Goal: Transaction & Acquisition: Purchase product/service

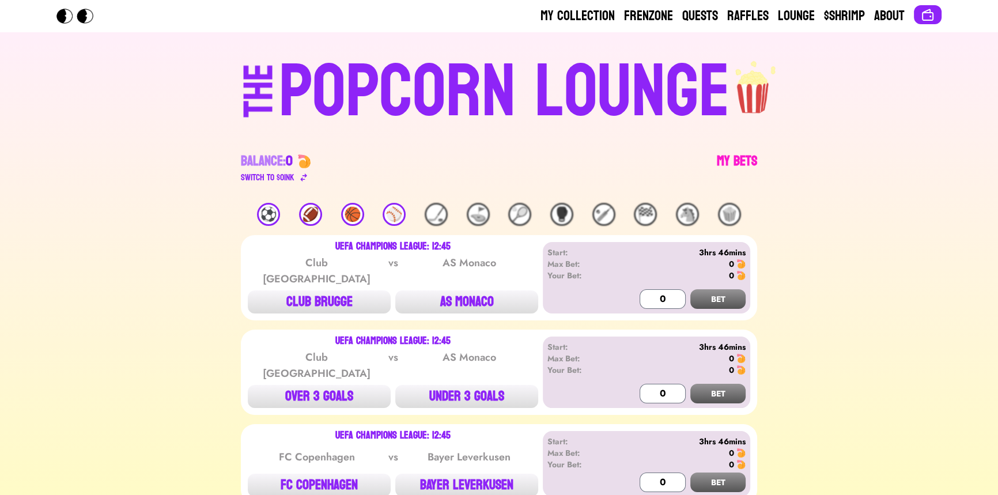
click at [721, 163] on link "My Bets" at bounding box center [737, 168] width 40 height 32
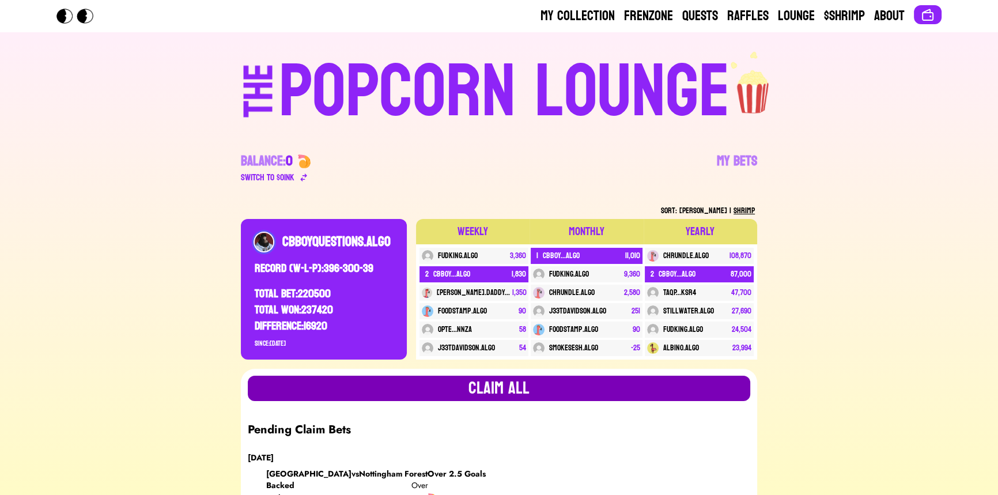
click at [409, 382] on button "Claim all" at bounding box center [499, 388] width 503 height 25
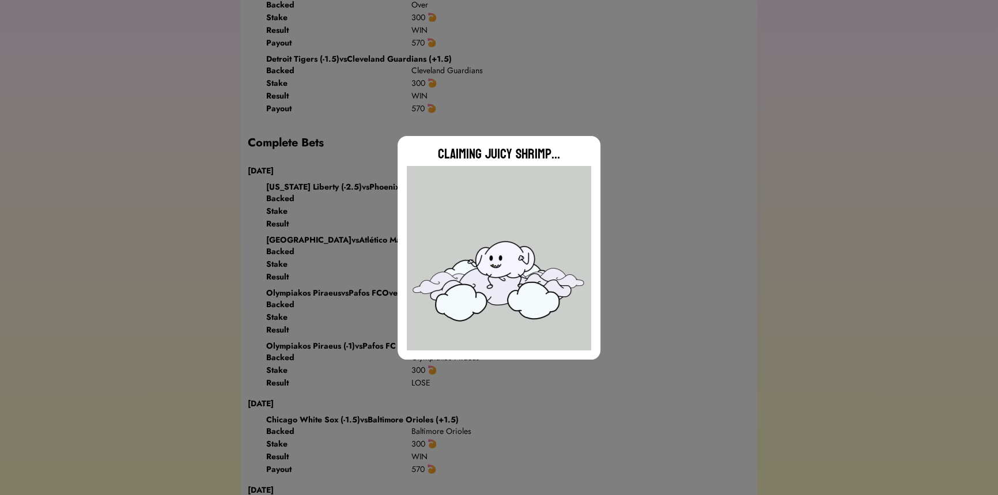
scroll to position [943, 0]
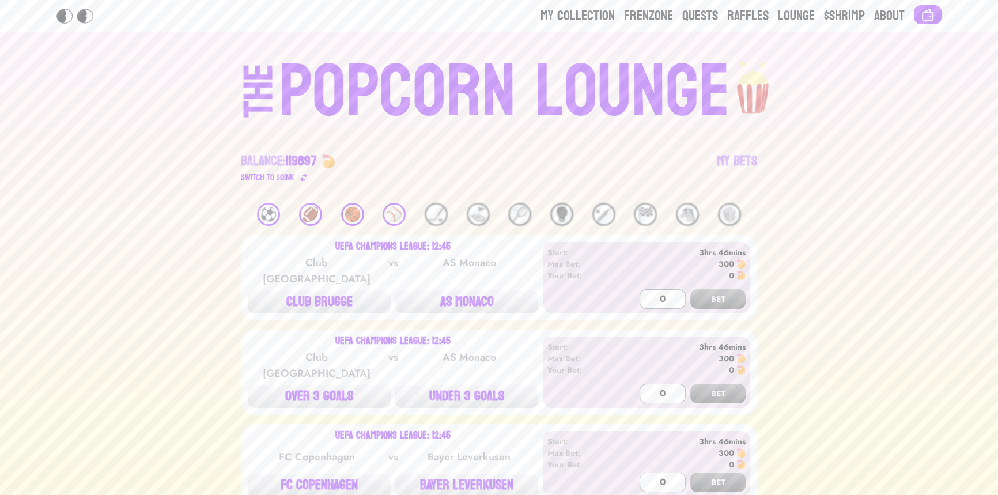
click at [276, 216] on div "⚽️" at bounding box center [268, 214] width 23 height 23
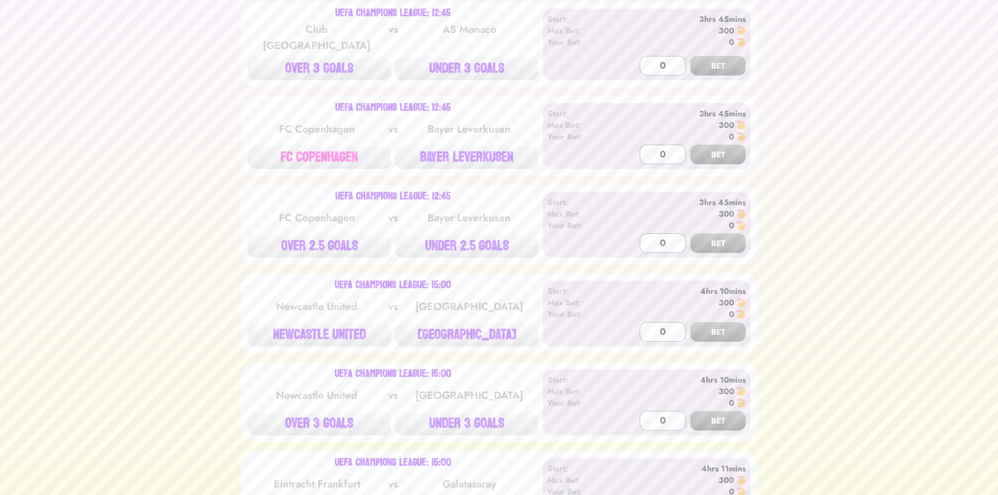
scroll to position [367, 0]
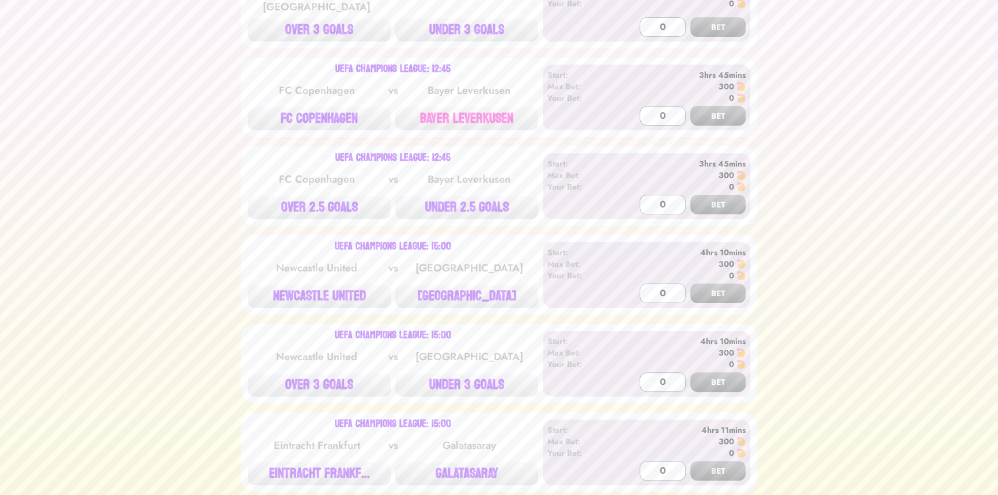
click at [450, 107] on button "BAYER LEVERKUSEN" at bounding box center [466, 118] width 143 height 23
type input "300"
click at [691, 106] on button "BET" at bounding box center [718, 116] width 55 height 20
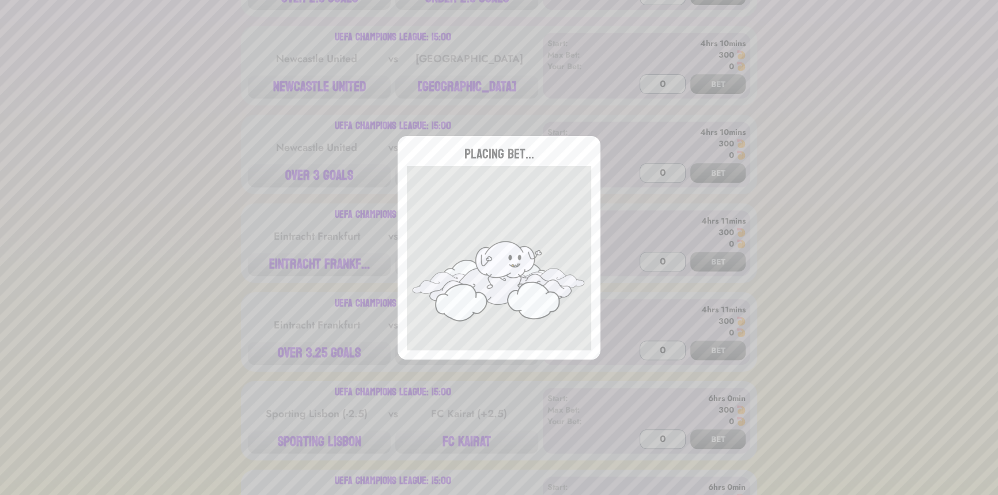
scroll to position [576, 0]
type input "0"
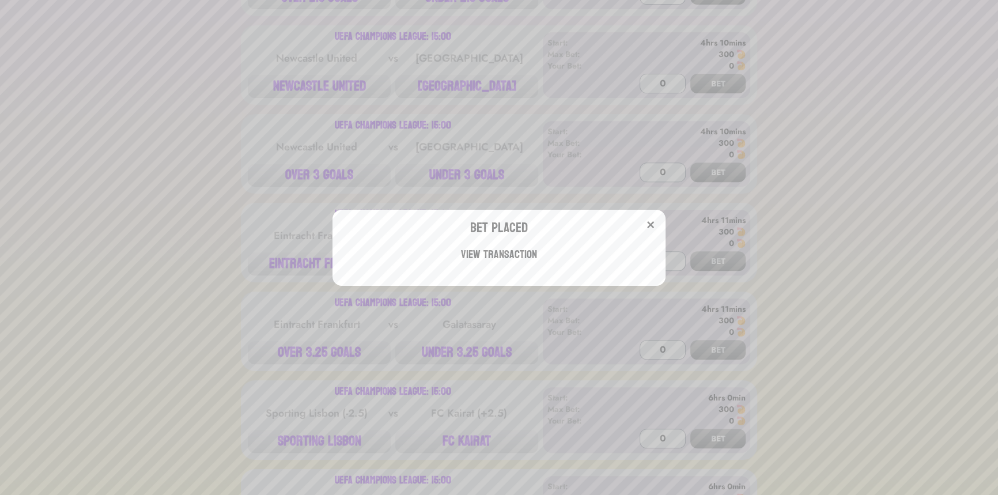
drag, startPoint x: 144, startPoint y: 141, endPoint x: 126, endPoint y: 144, distance: 18.0
click at [144, 141] on div "Bet Placed View Transaction" at bounding box center [499, 247] width 998 height 495
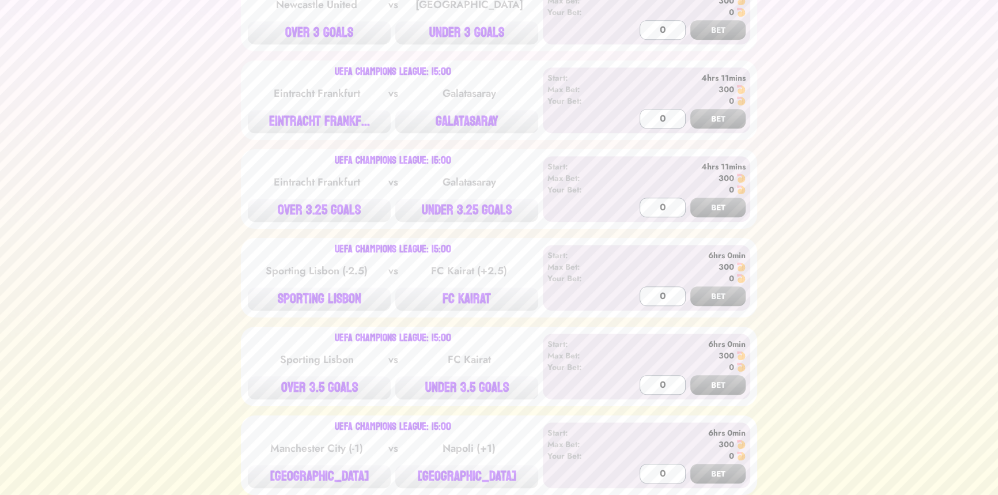
scroll to position [733, 0]
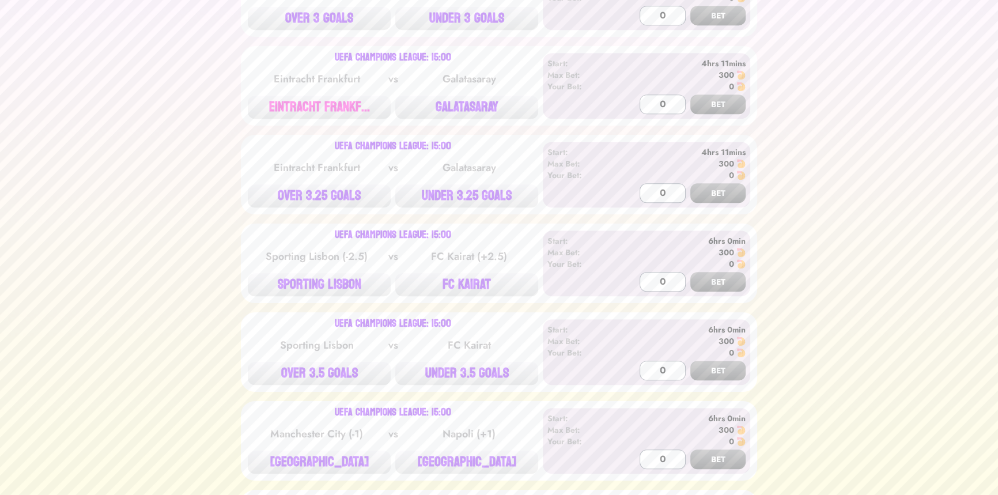
click at [304, 96] on button "EINTRACHT FRANKF..." at bounding box center [319, 107] width 143 height 23
type input "300"
click at [691, 95] on button "BET" at bounding box center [718, 105] width 55 height 20
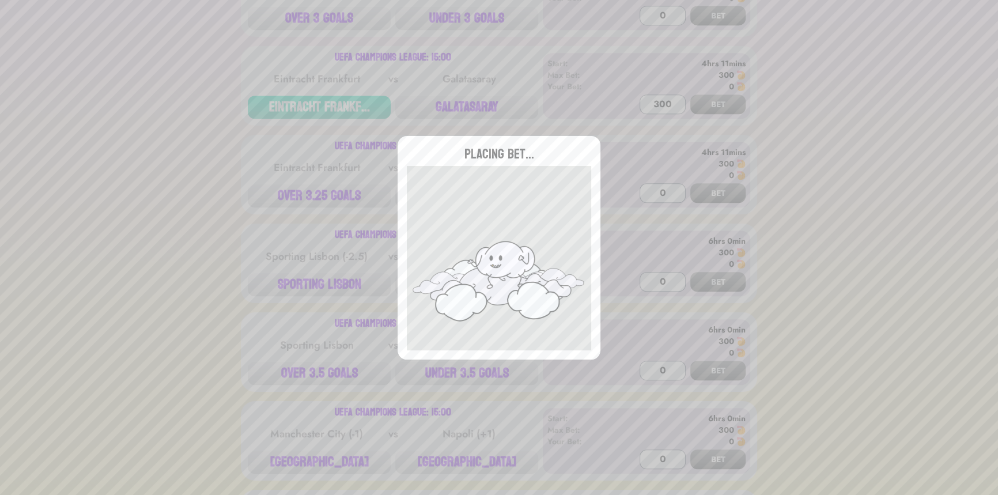
type input "0"
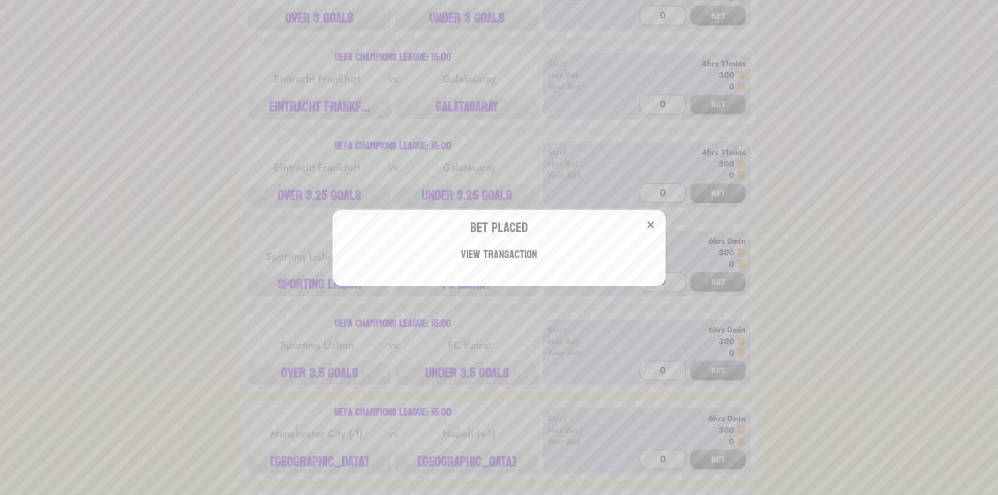
click at [279, 148] on div "Bet Placed View Transaction" at bounding box center [499, 247] width 998 height 495
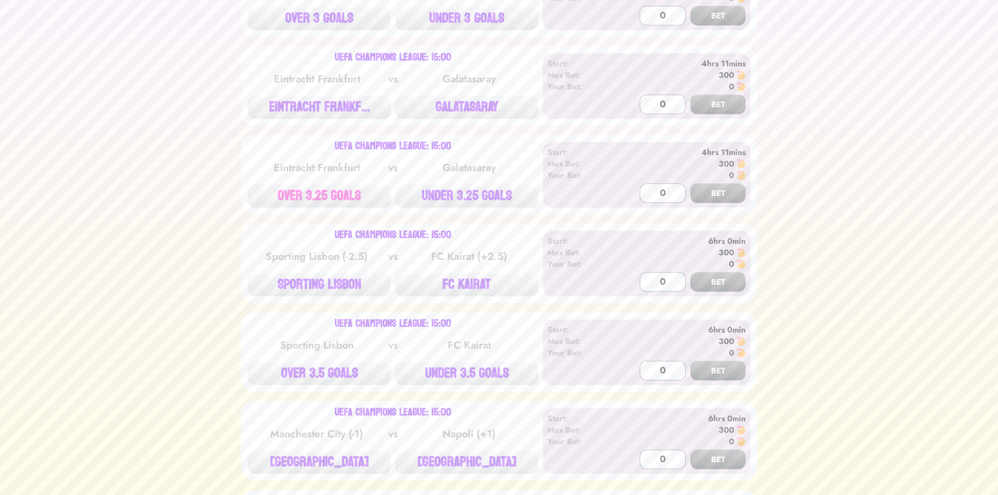
click at [300, 184] on button "OVER 3.25 GOALS" at bounding box center [319, 195] width 143 height 23
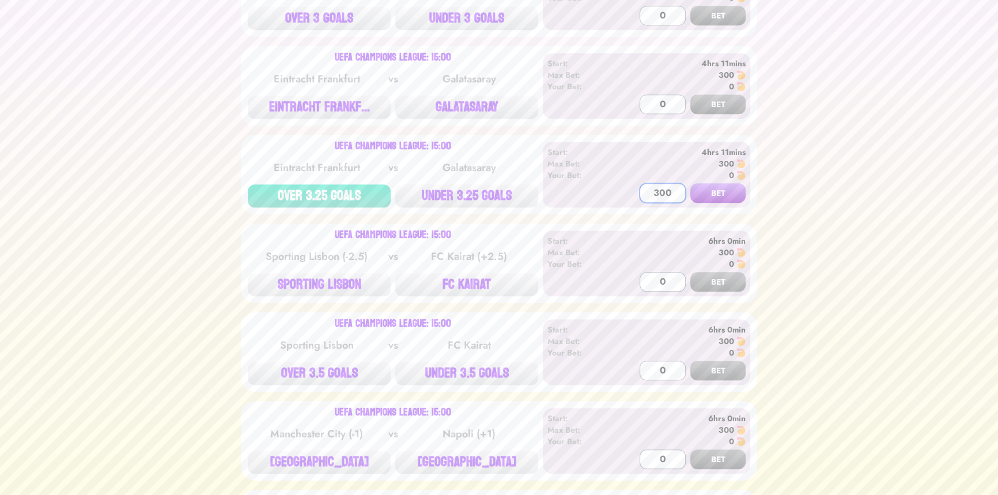
type input "300"
click at [691, 183] on button "BET" at bounding box center [718, 193] width 55 height 20
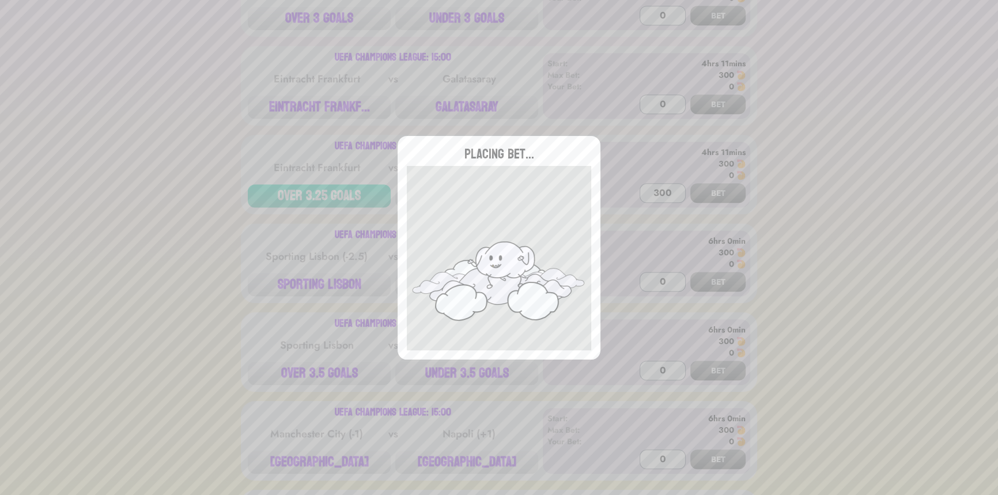
type input "0"
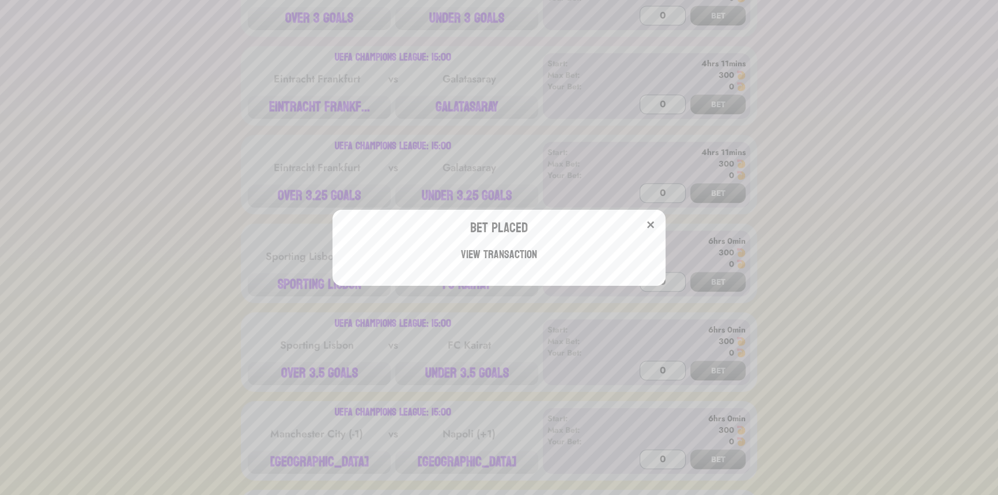
click at [248, 124] on div "Bet Placed View Transaction" at bounding box center [499, 247] width 998 height 495
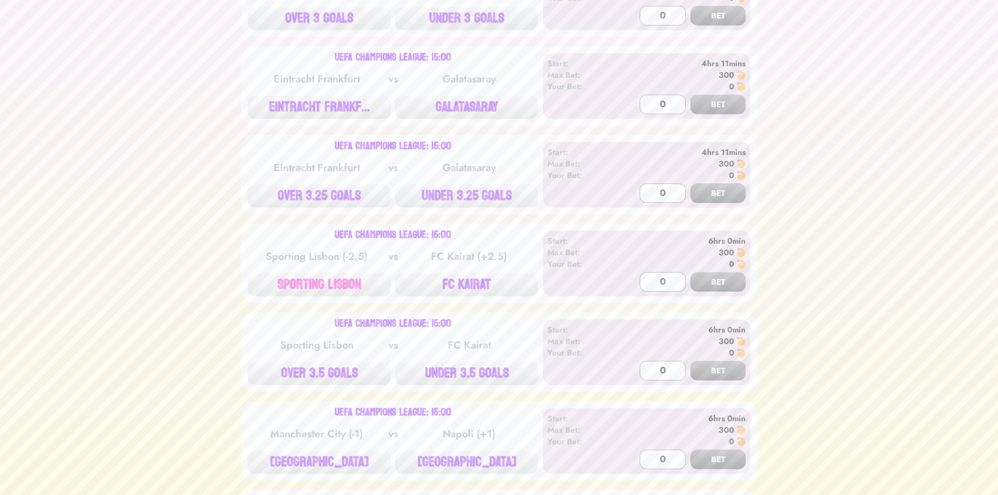
click at [305, 278] on button "SPORTING LISBON" at bounding box center [319, 284] width 143 height 23
type input "300"
click at [691, 272] on button "BET" at bounding box center [718, 282] width 55 height 20
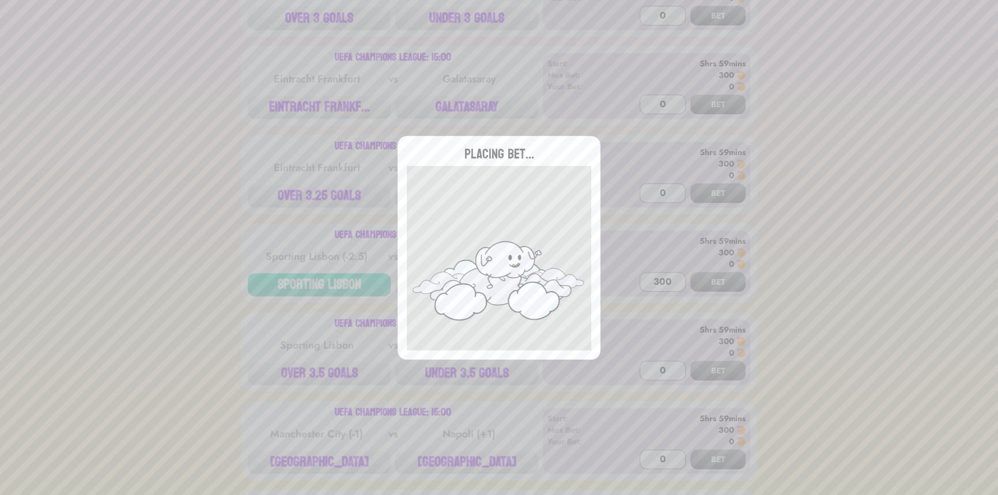
type input "0"
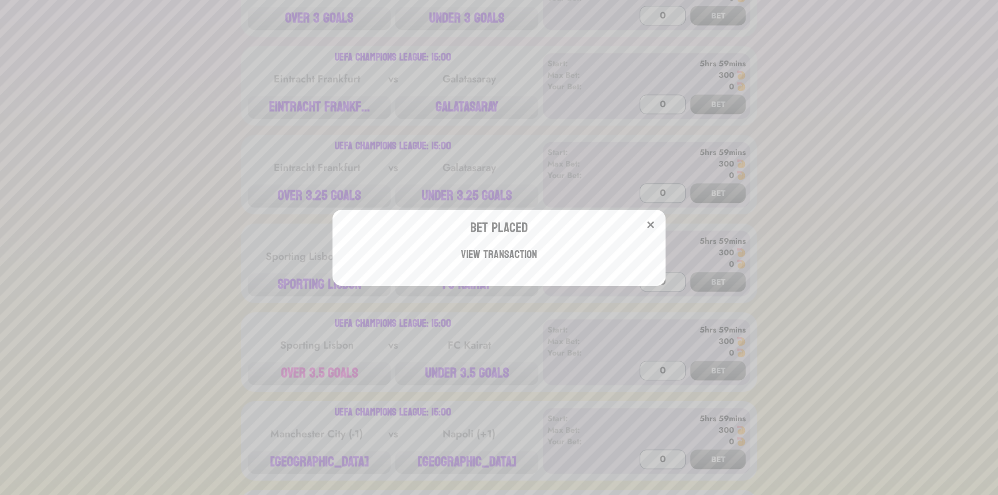
click at [312, 353] on div "Bet Placed View Transaction" at bounding box center [499, 247] width 998 height 495
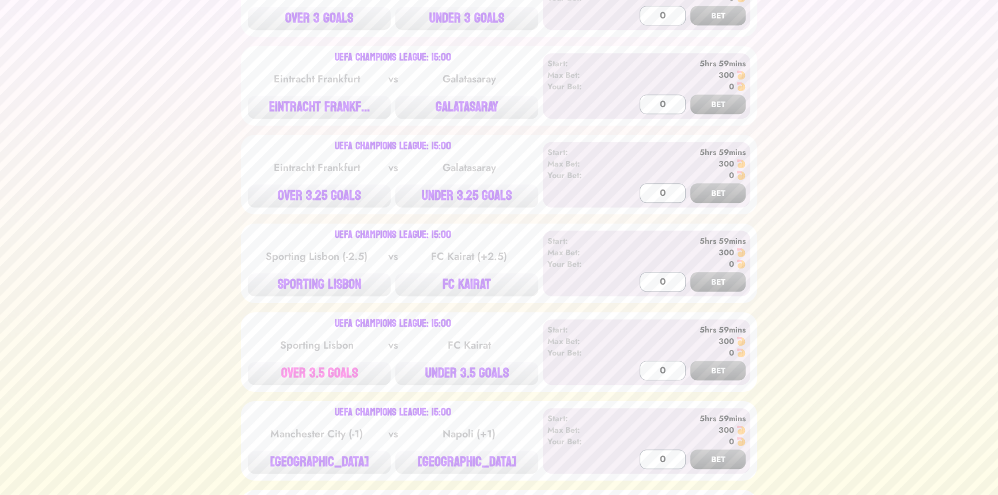
click at [306, 362] on button "OVER 3.5 GOALS" at bounding box center [319, 373] width 143 height 23
type input "300"
click at [691, 361] on button "BET" at bounding box center [718, 371] width 55 height 20
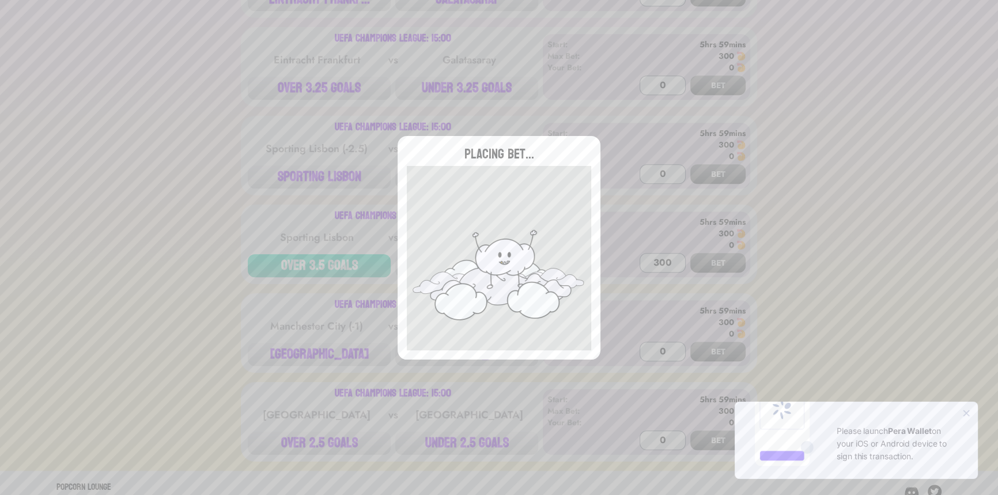
scroll to position [845, 0]
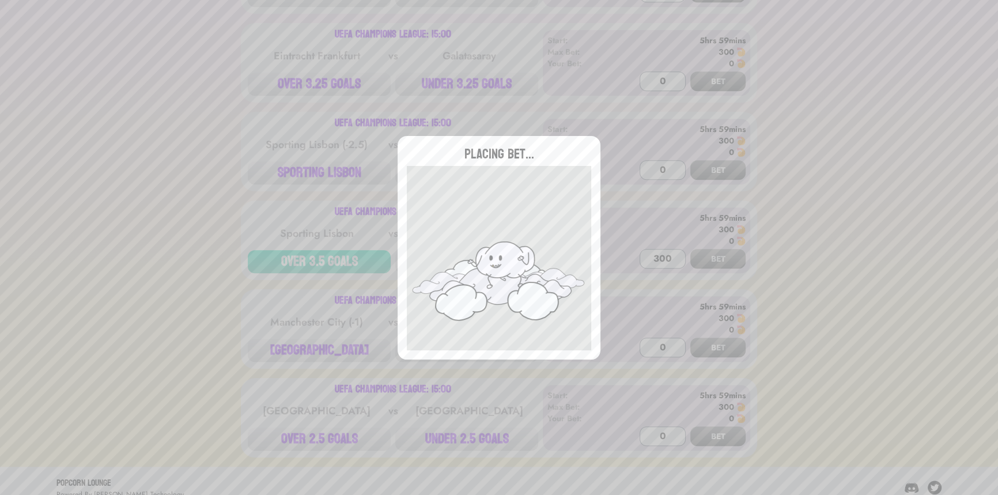
type input "0"
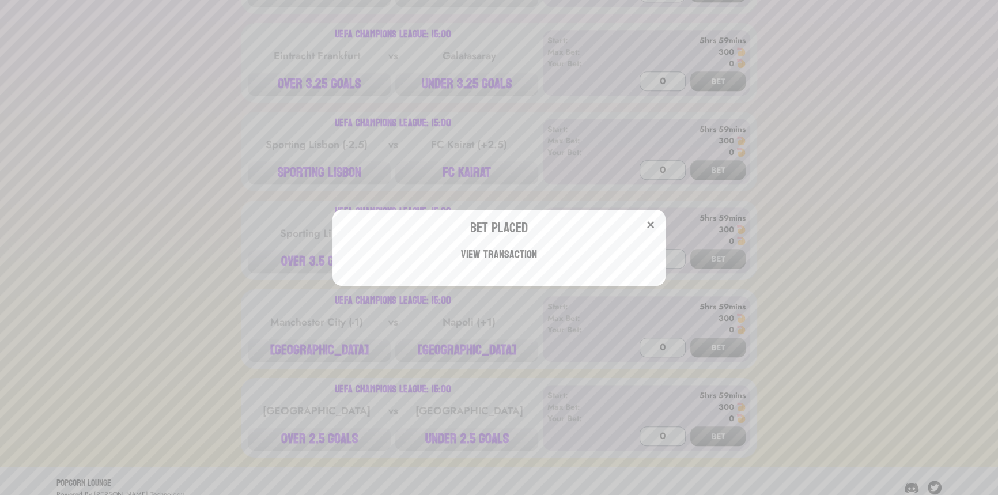
click at [300, 392] on div "Bet Placed View Transaction" at bounding box center [499, 247] width 998 height 495
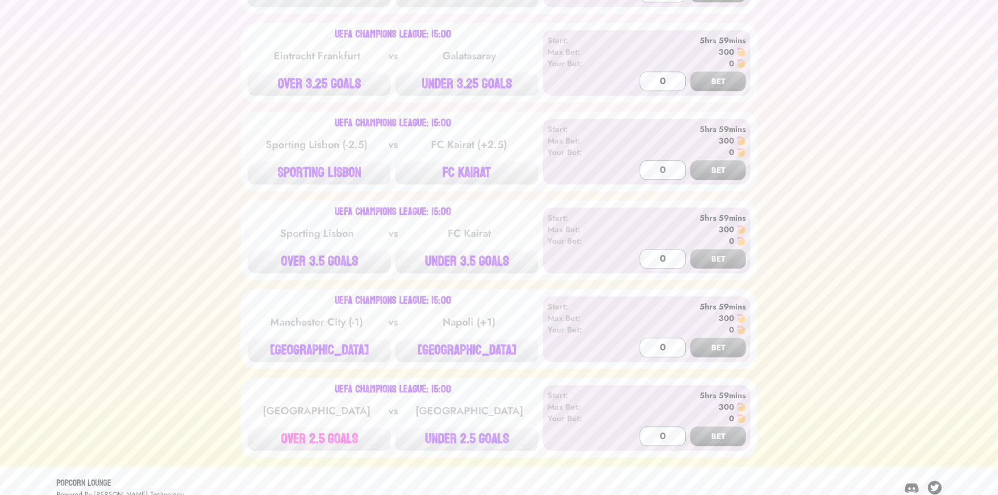
click at [319, 433] on button "OVER 2.5 GOALS" at bounding box center [319, 439] width 143 height 23
type input "300"
click at [691, 427] on button "BET" at bounding box center [718, 437] width 55 height 20
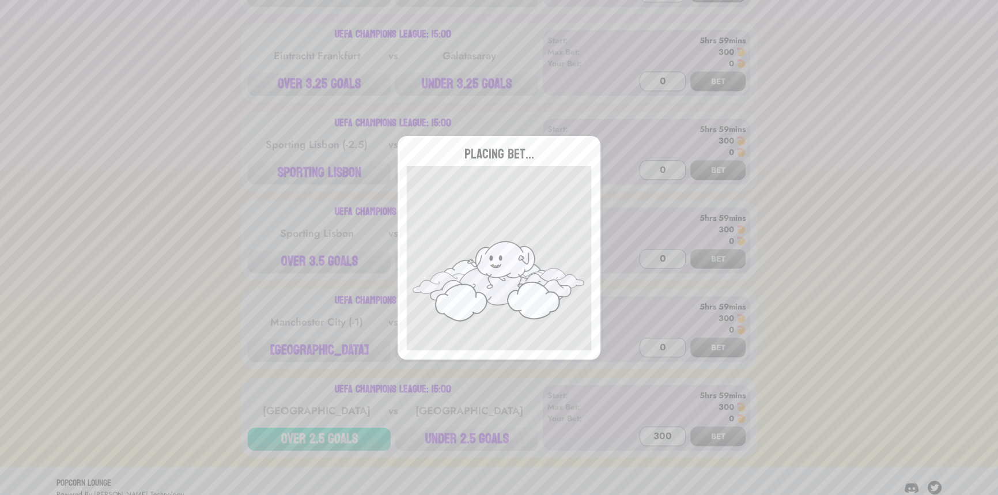
type input "0"
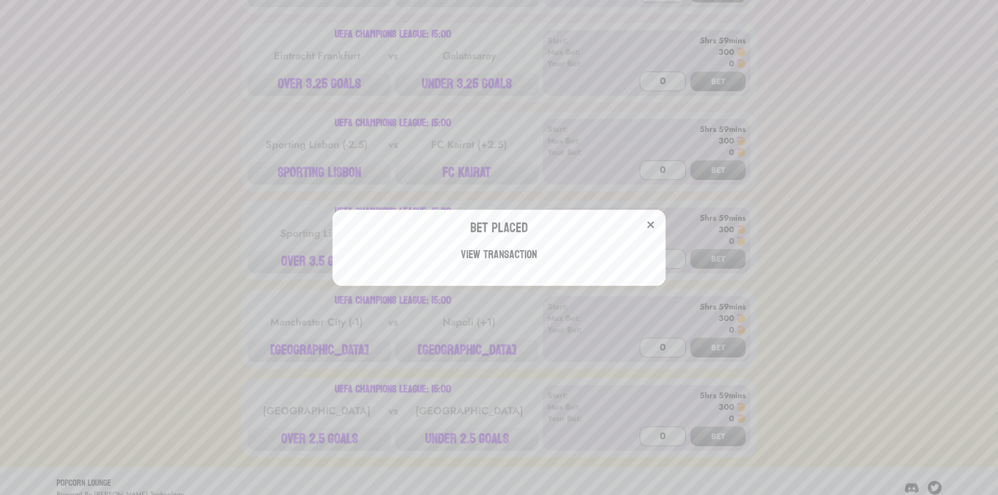
click at [196, 184] on div "Bet Placed View Transaction" at bounding box center [499, 247] width 998 height 495
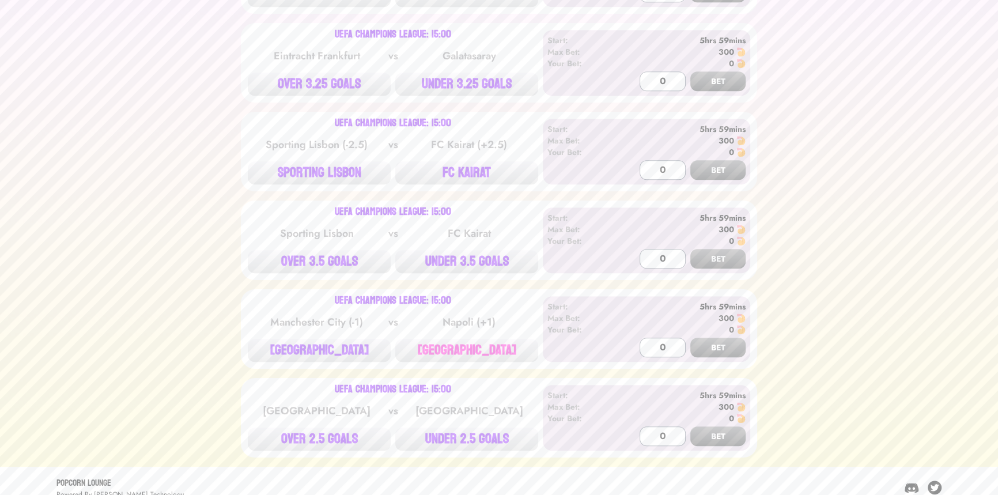
click at [453, 341] on button "[GEOGRAPHIC_DATA]" at bounding box center [466, 350] width 143 height 23
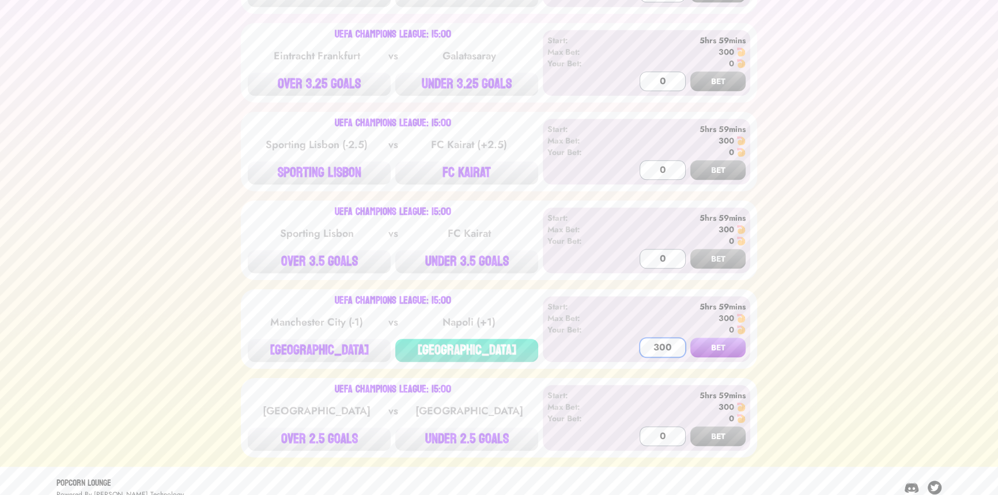
type input "300"
click at [691, 338] on button "BET" at bounding box center [718, 348] width 55 height 20
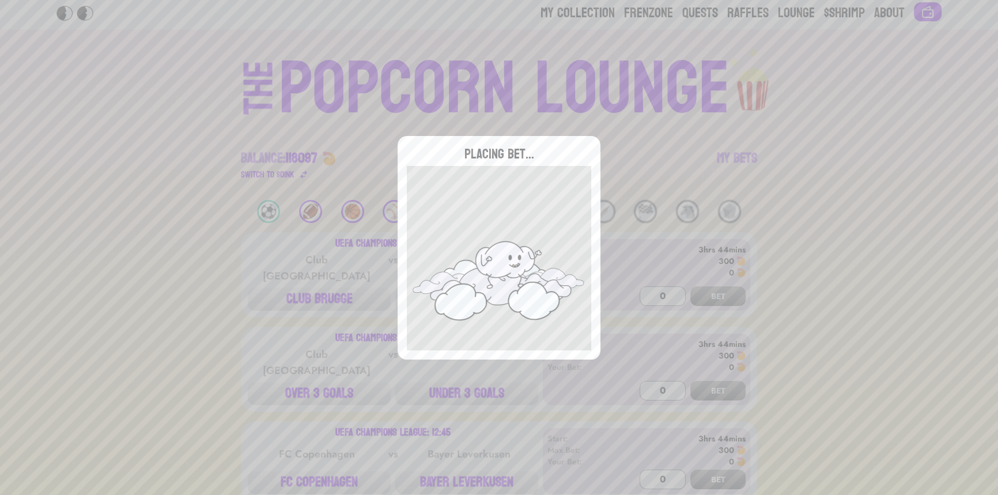
scroll to position [0, 0]
type input "0"
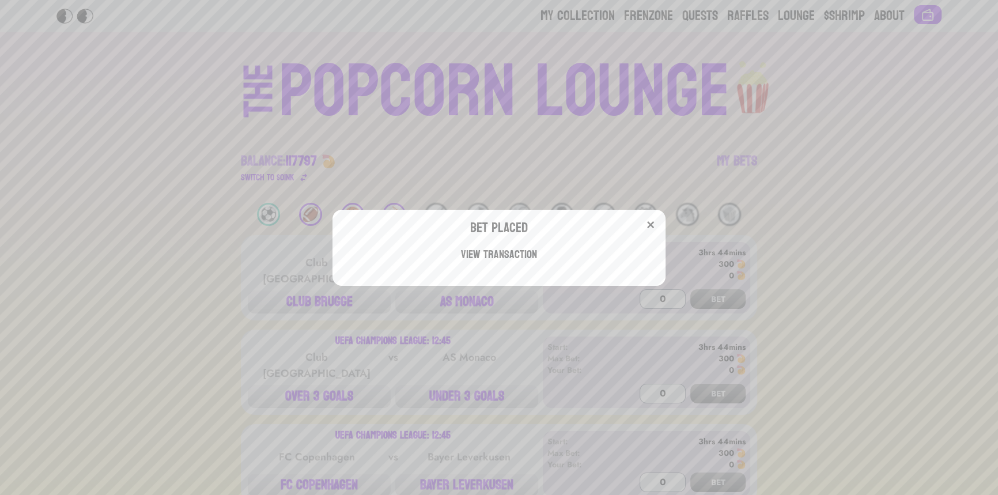
click at [172, 170] on div "Bet Placed View Transaction" at bounding box center [499, 247] width 998 height 495
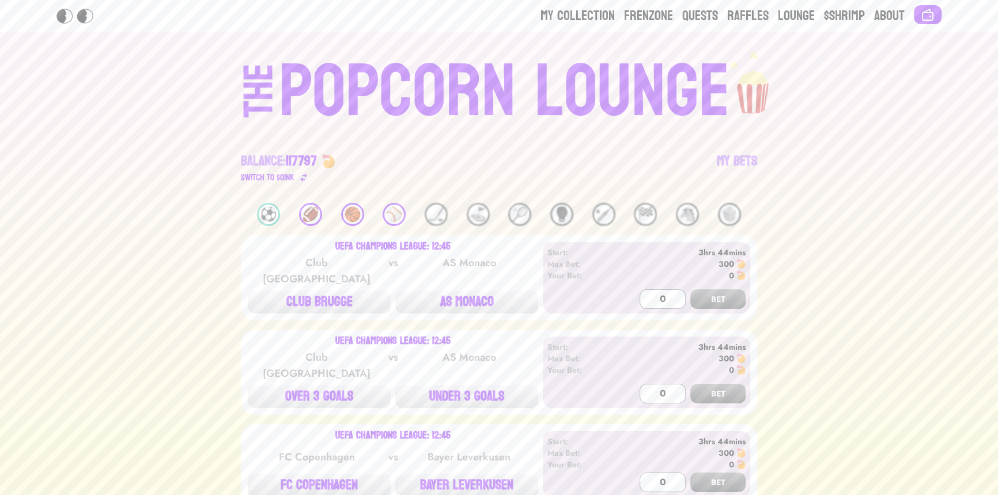
click at [392, 209] on div "⚾️" at bounding box center [394, 214] width 23 height 23
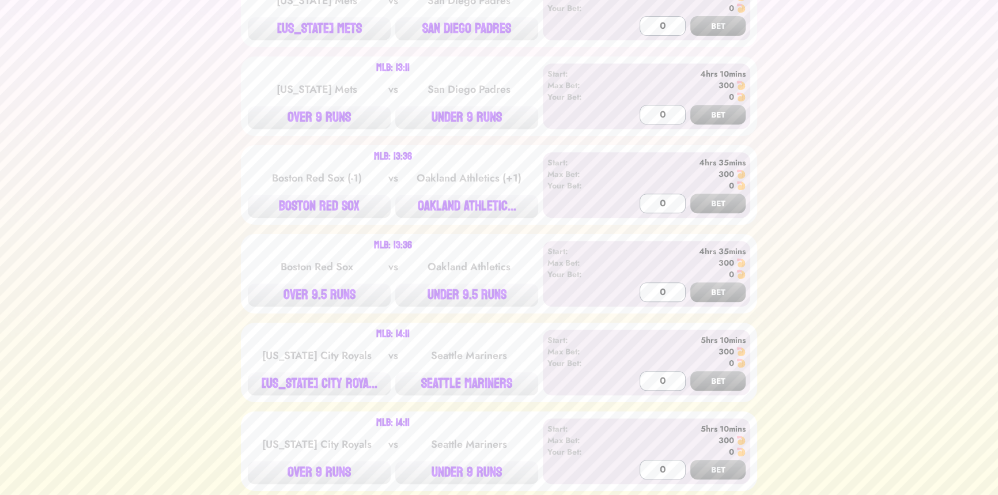
scroll to position [576, 0]
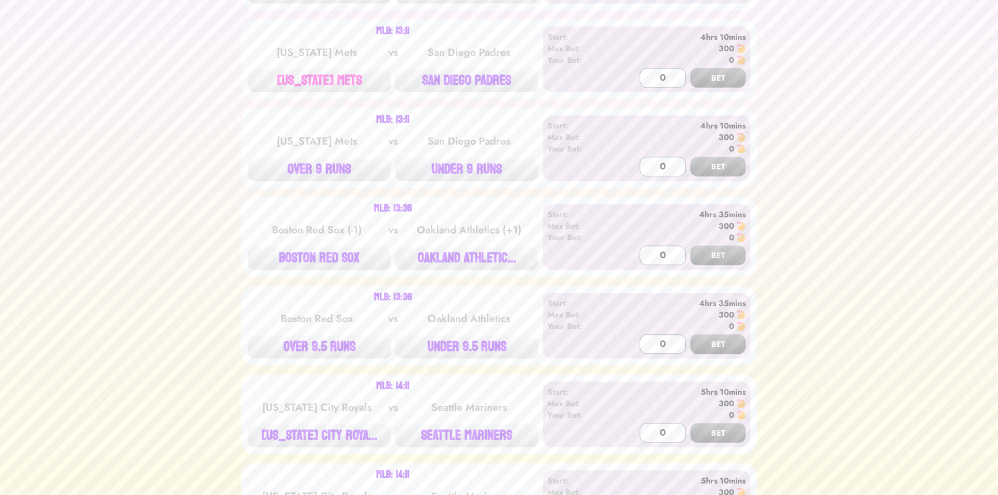
click at [329, 89] on button "[US_STATE] METS" at bounding box center [319, 80] width 143 height 23
type input "300"
click at [691, 68] on button "BET" at bounding box center [718, 78] width 55 height 20
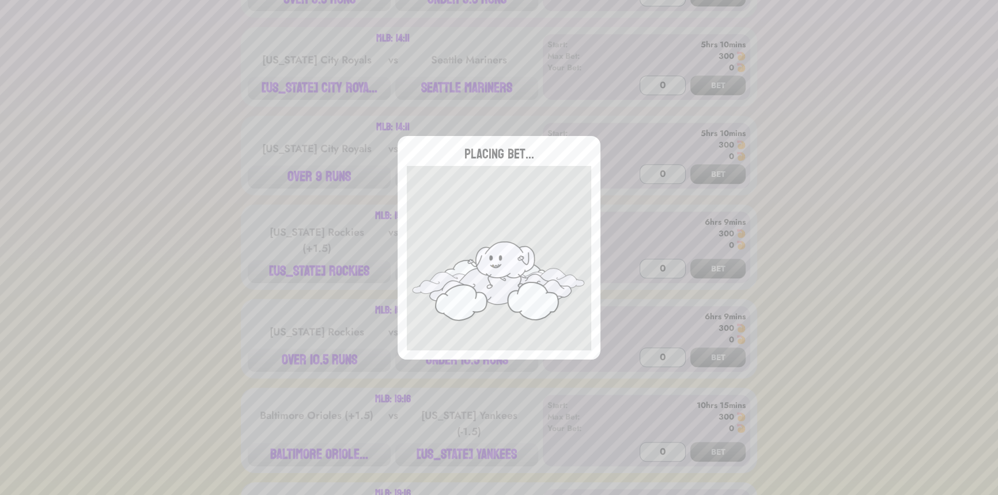
scroll to position [943, 0]
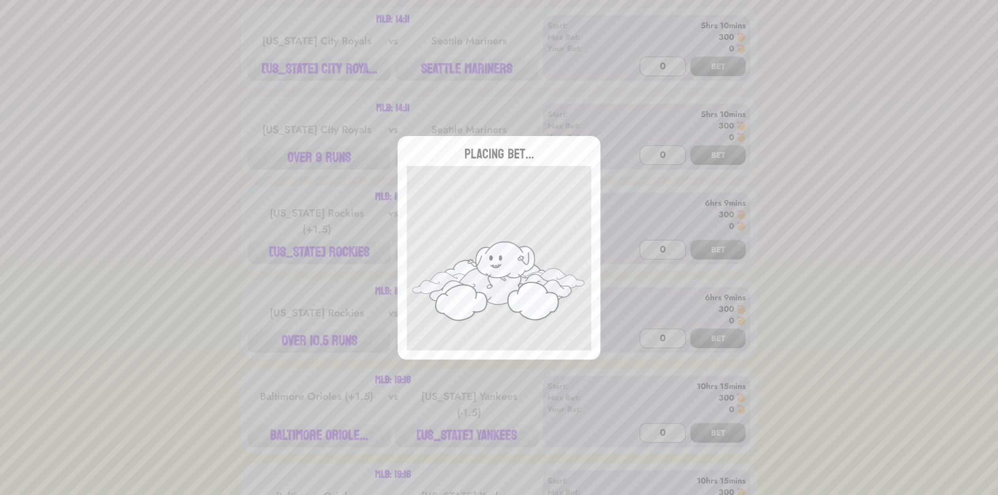
type input "0"
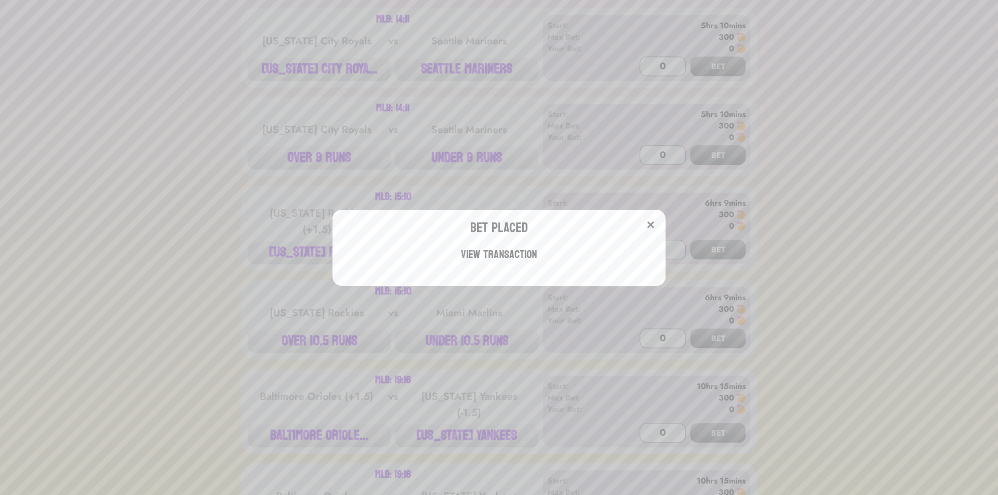
click at [166, 185] on div "Bet Placed View Transaction" at bounding box center [499, 247] width 998 height 495
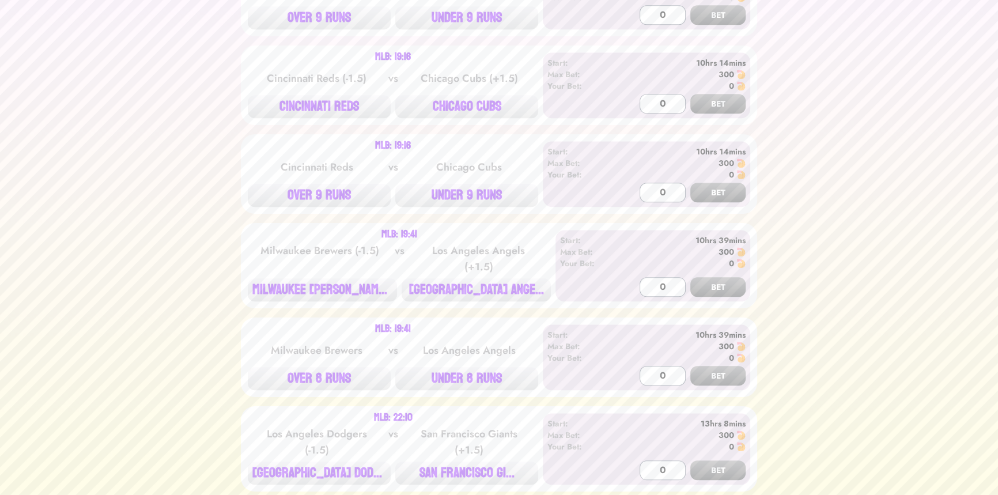
scroll to position [1467, 0]
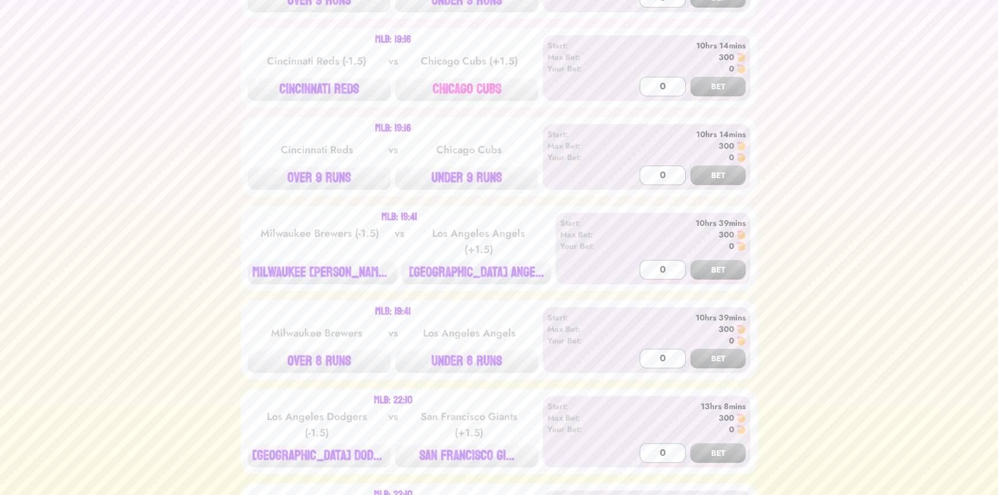
click at [447, 78] on button "CHICAGO CUBS" at bounding box center [466, 89] width 143 height 23
type input "300"
click at [691, 77] on button "BET" at bounding box center [718, 87] width 55 height 20
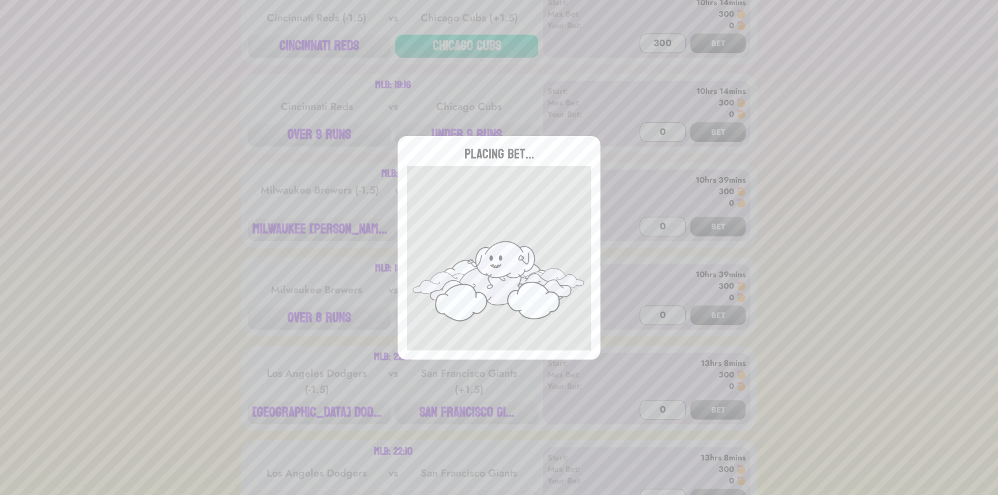
scroll to position [1571, 0]
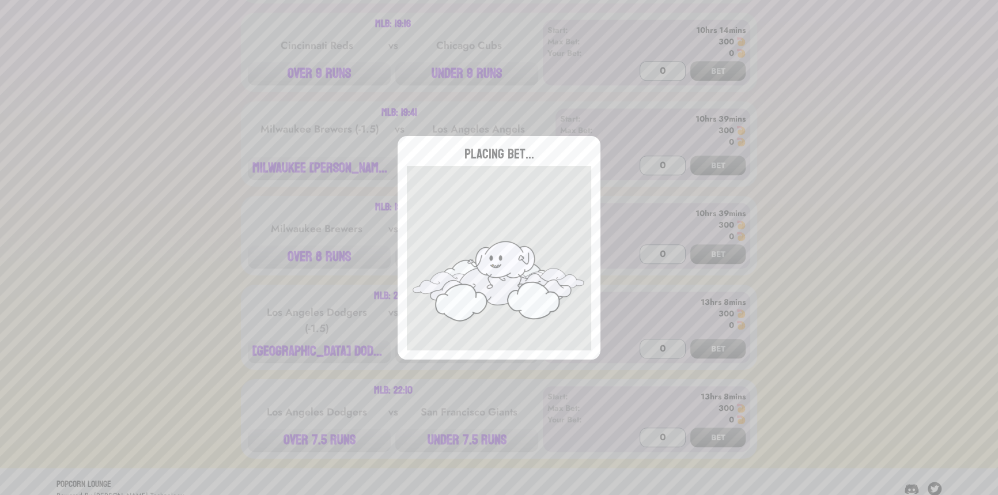
type input "0"
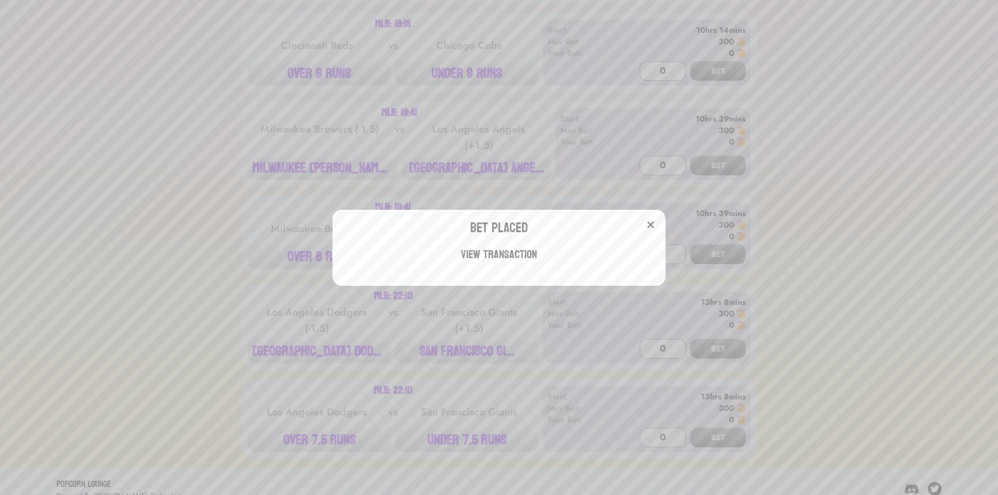
click at [273, 106] on div "Bet Placed View Transaction" at bounding box center [499, 247] width 998 height 495
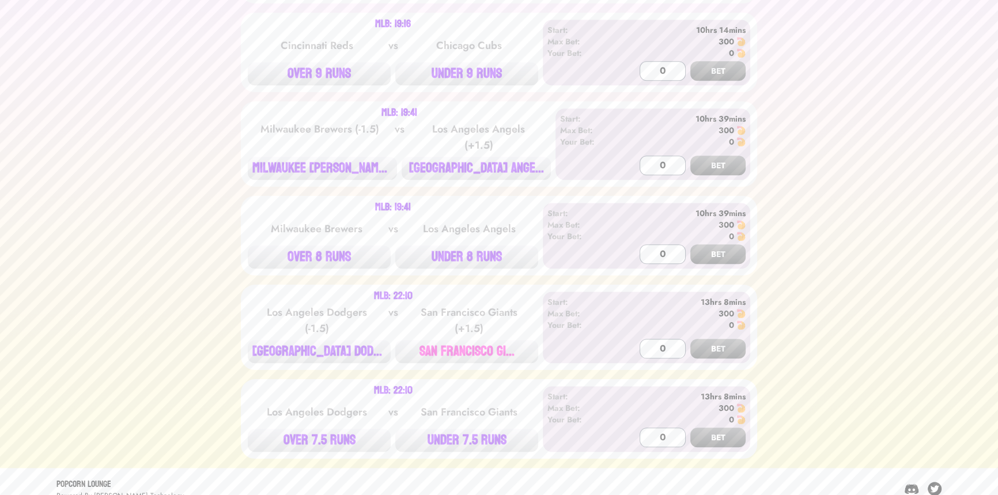
click at [467, 341] on button "SAN FRANCISCO GI..." at bounding box center [466, 351] width 143 height 23
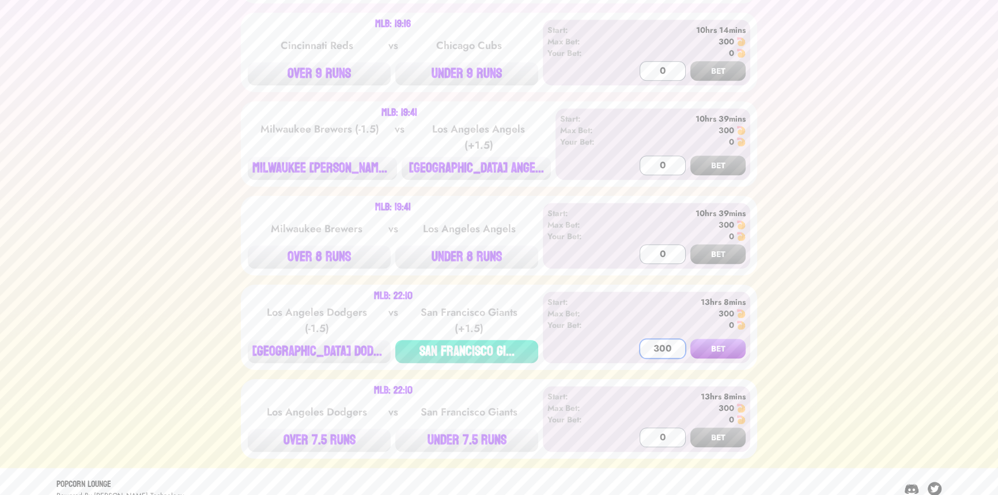
type input "300"
click at [691, 339] on button "BET" at bounding box center [718, 349] width 55 height 20
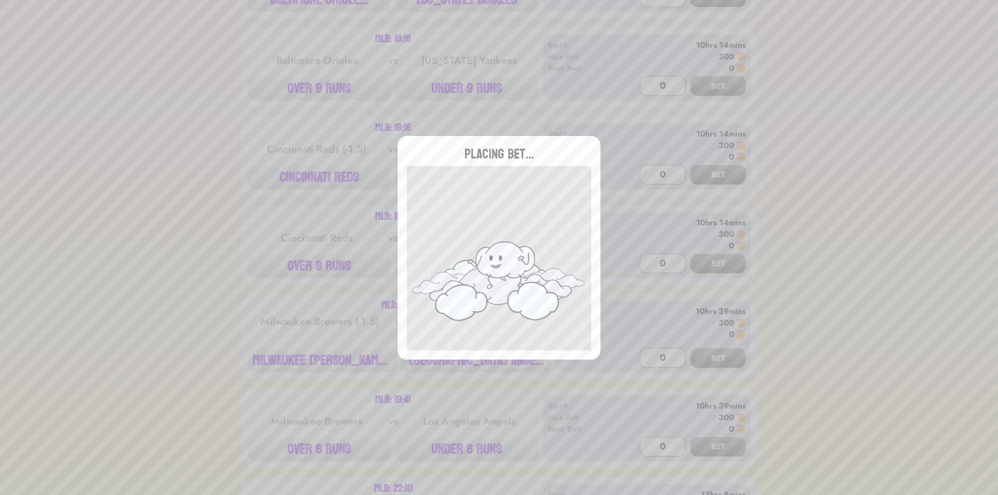
type input "0"
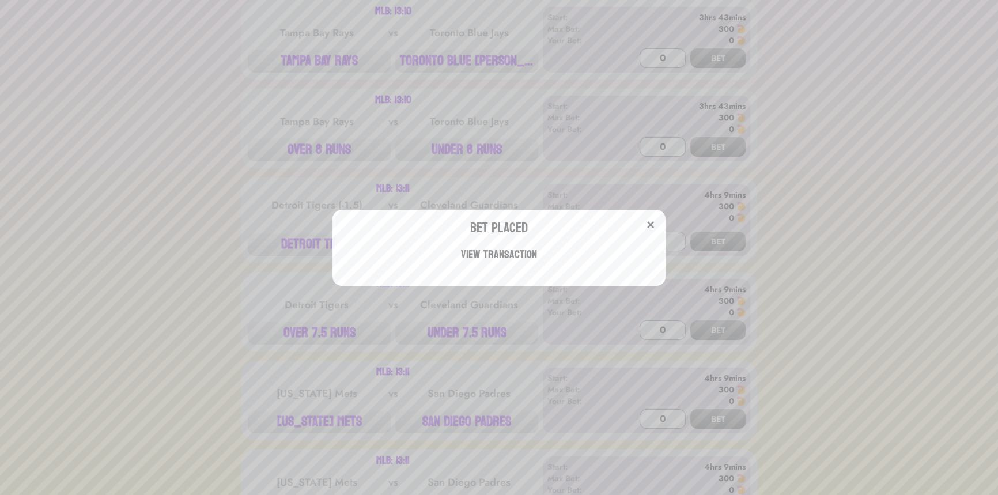
scroll to position [0, 0]
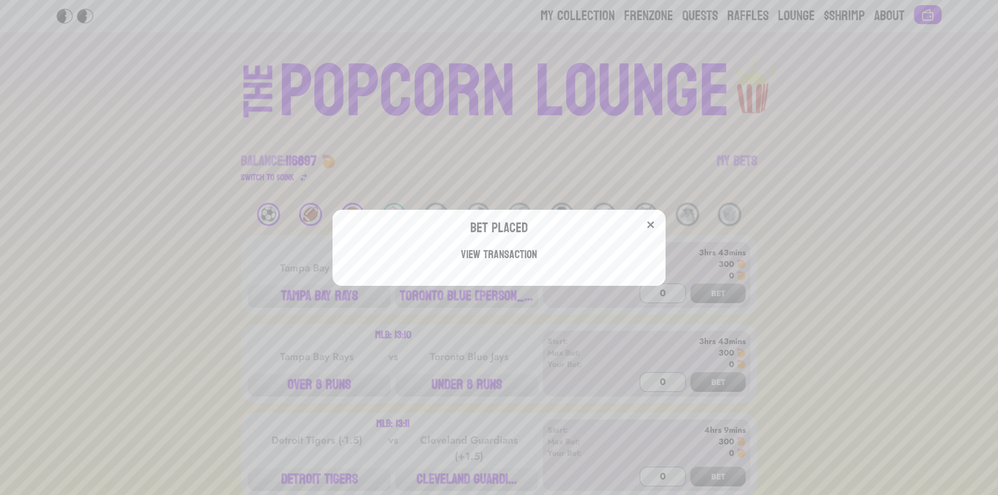
click at [231, 217] on div "Bet Placed View Transaction" at bounding box center [499, 247] width 998 height 495
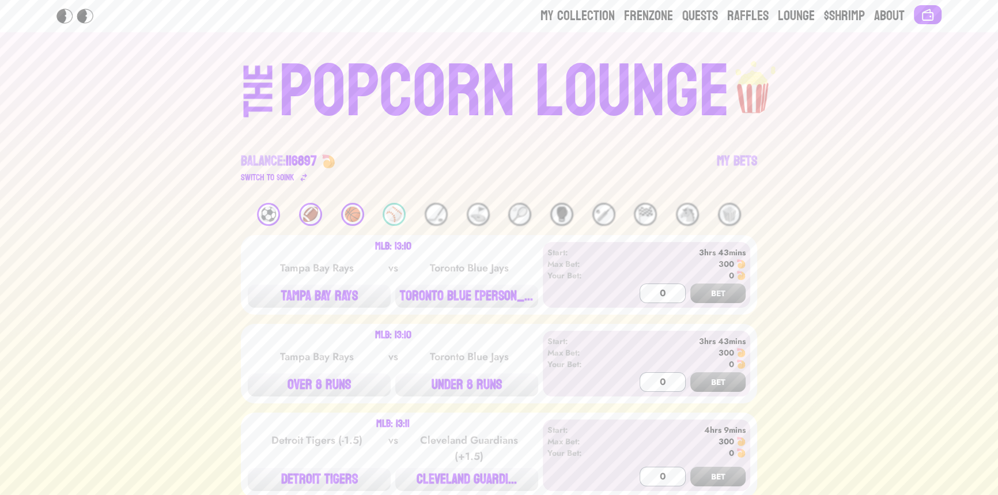
click at [315, 215] on div "🏈" at bounding box center [310, 214] width 23 height 23
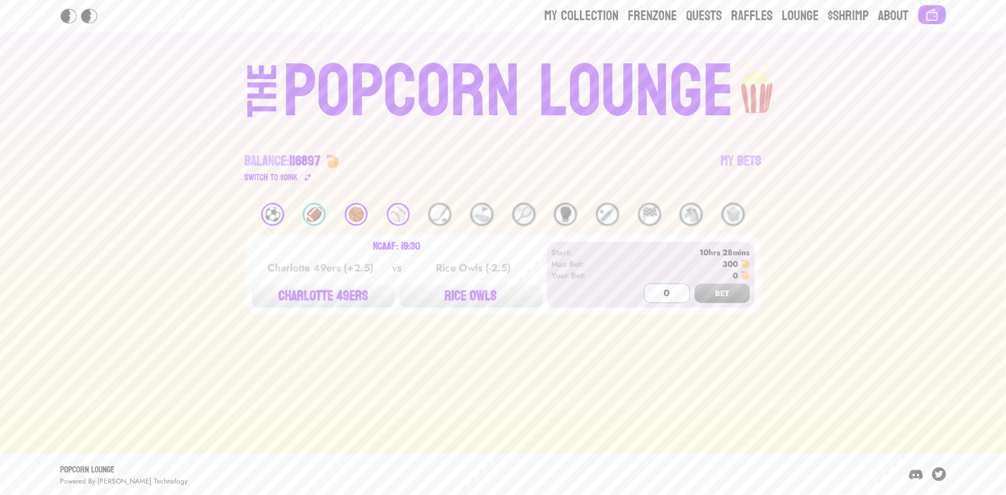
click at [357, 217] on div "🏀" at bounding box center [356, 214] width 23 height 23
